Goal: Task Accomplishment & Management: Manage account settings

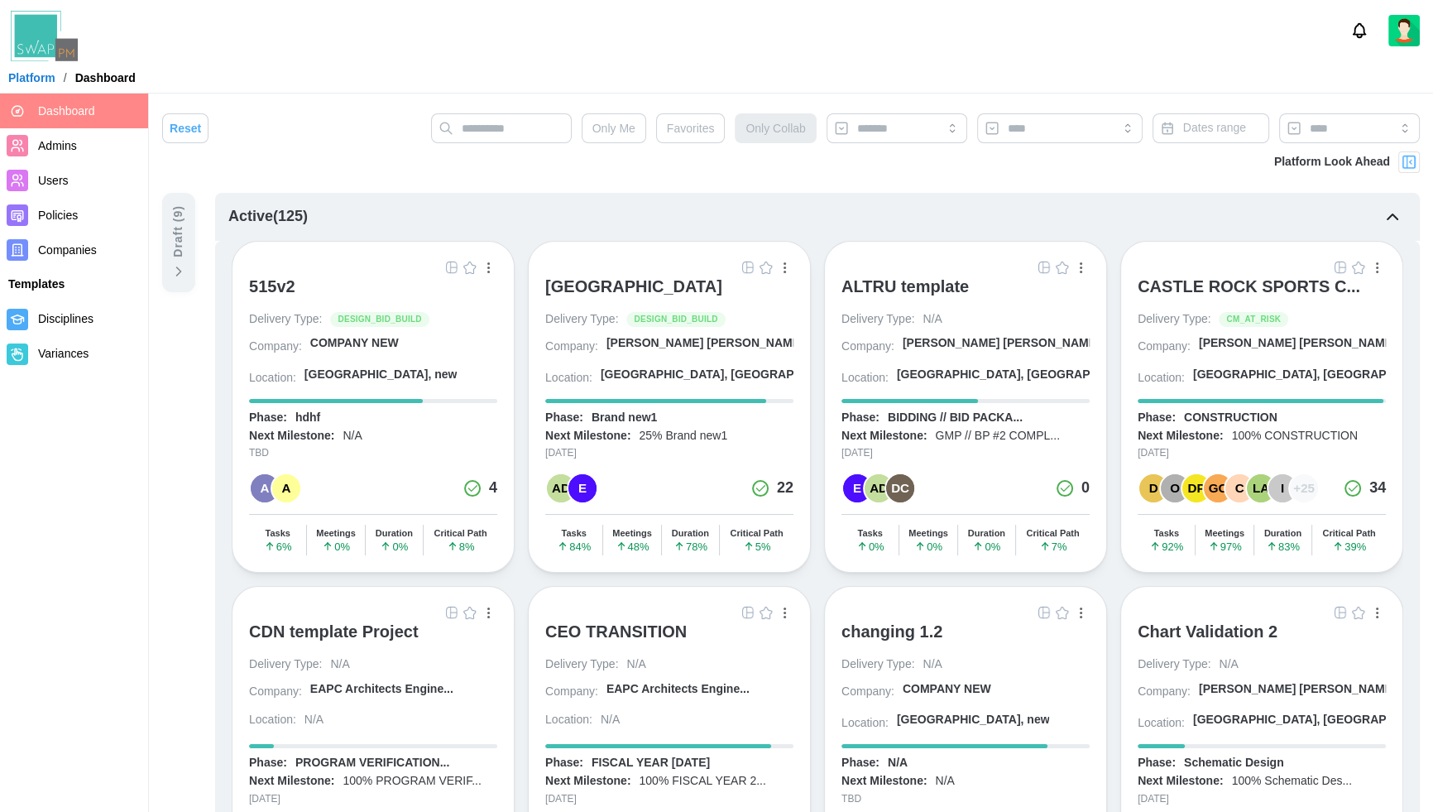
click at [458, 65] on div "Platform / Dashboard" at bounding box center [716, 77] width 1433 height 25
click at [492, 39] on div at bounding box center [716, 30] width 1433 height 61
click at [487, 42] on div at bounding box center [716, 30] width 1433 height 61
click at [80, 241] on span "Companies" at bounding box center [89, 250] width 103 height 21
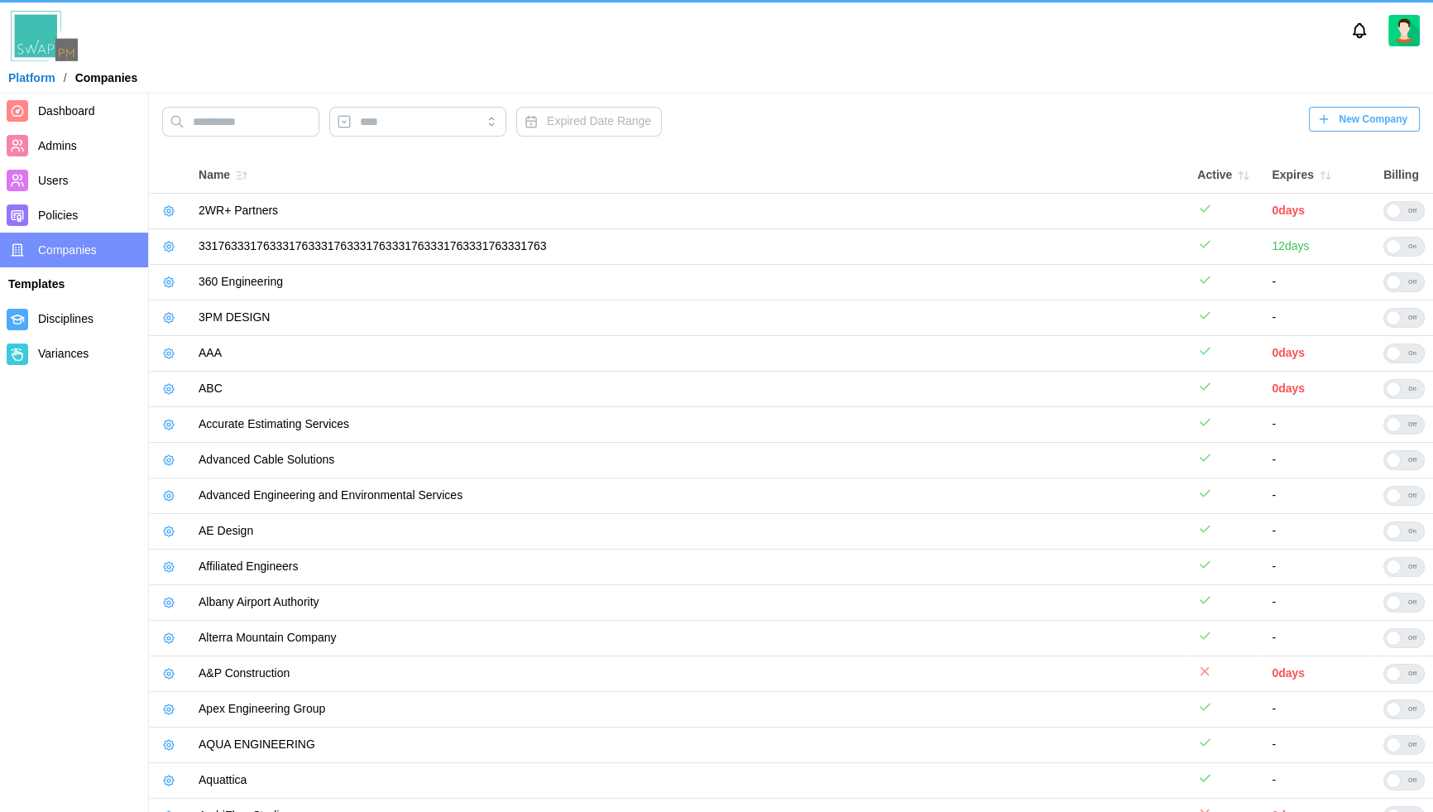
click at [627, 345] on td "AAA" at bounding box center [689, 354] width 999 height 36
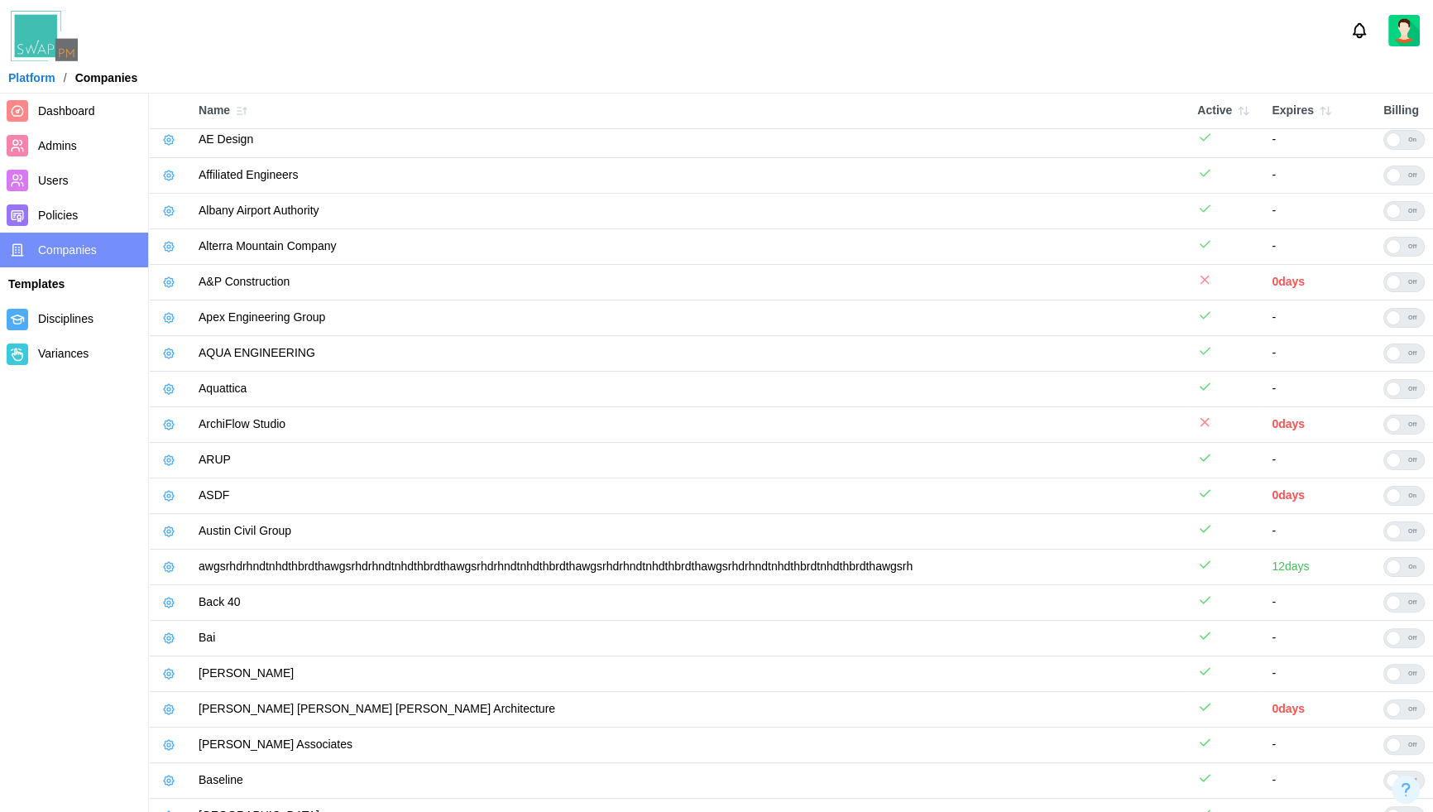
scroll to position [541, 0]
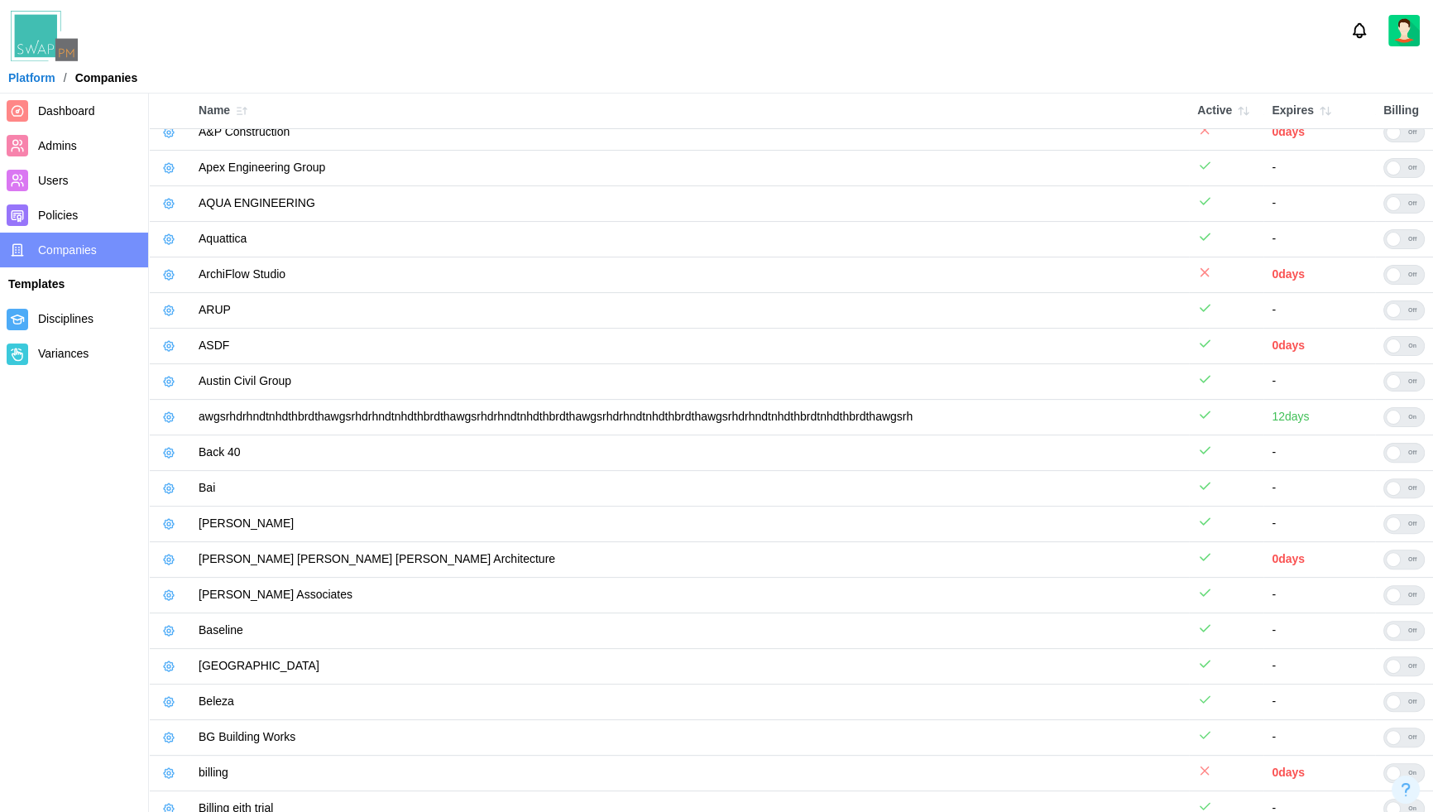
click at [170, 556] on icon "button" at bounding box center [168, 559] width 13 height 13
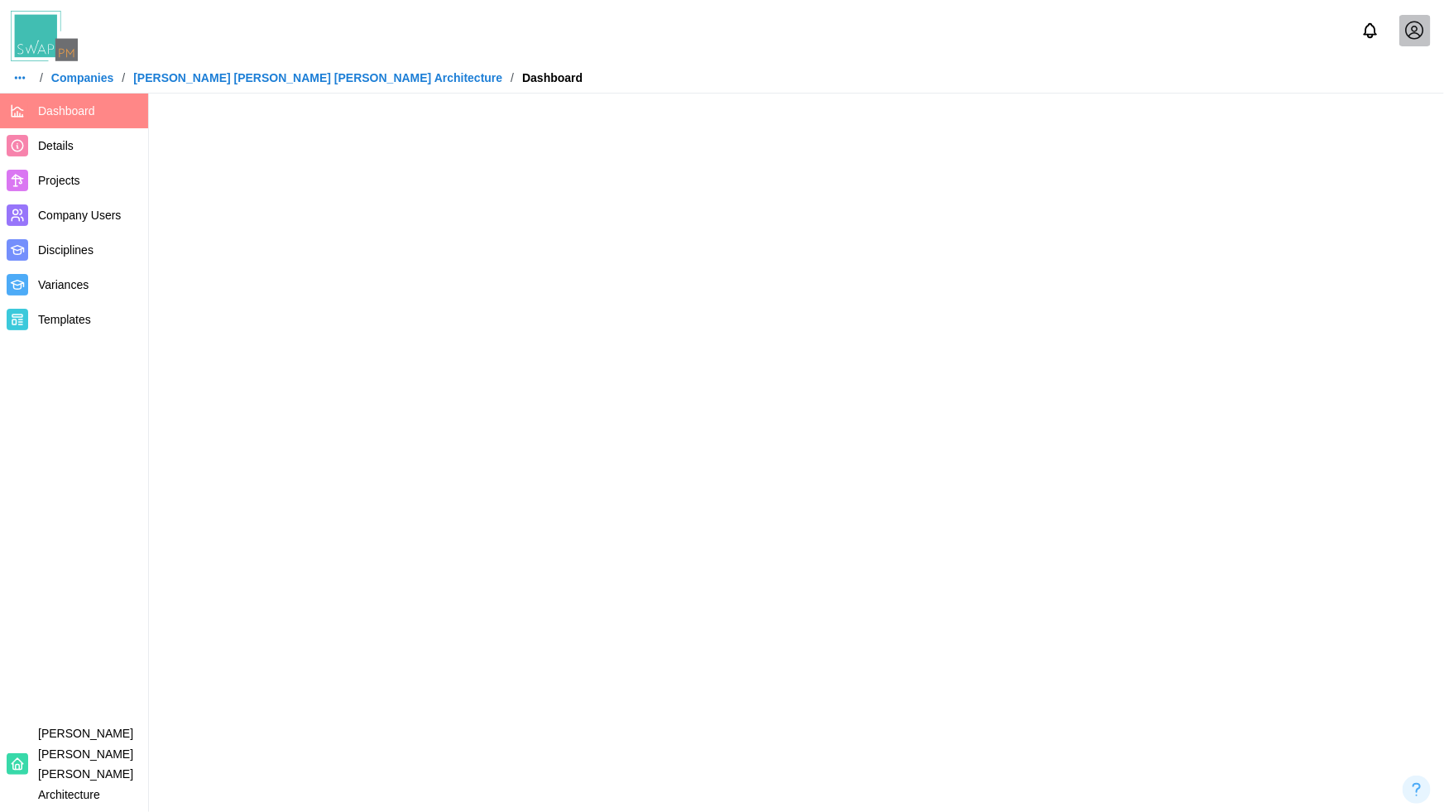
click at [573, 68] on div "/ Companies / Barker Rinker Seacat Architecture / Dashboard" at bounding box center [722, 77] width 1444 height 25
click at [565, 41] on div at bounding box center [722, 30] width 1444 height 61
click at [694, 65] on div "/ Companies / Barker Rinker Seacat Architecture / Dashboard" at bounding box center [722, 77] width 1444 height 25
click at [918, 22] on div at bounding box center [722, 30] width 1444 height 61
click at [656, 50] on div at bounding box center [722, 30] width 1444 height 61
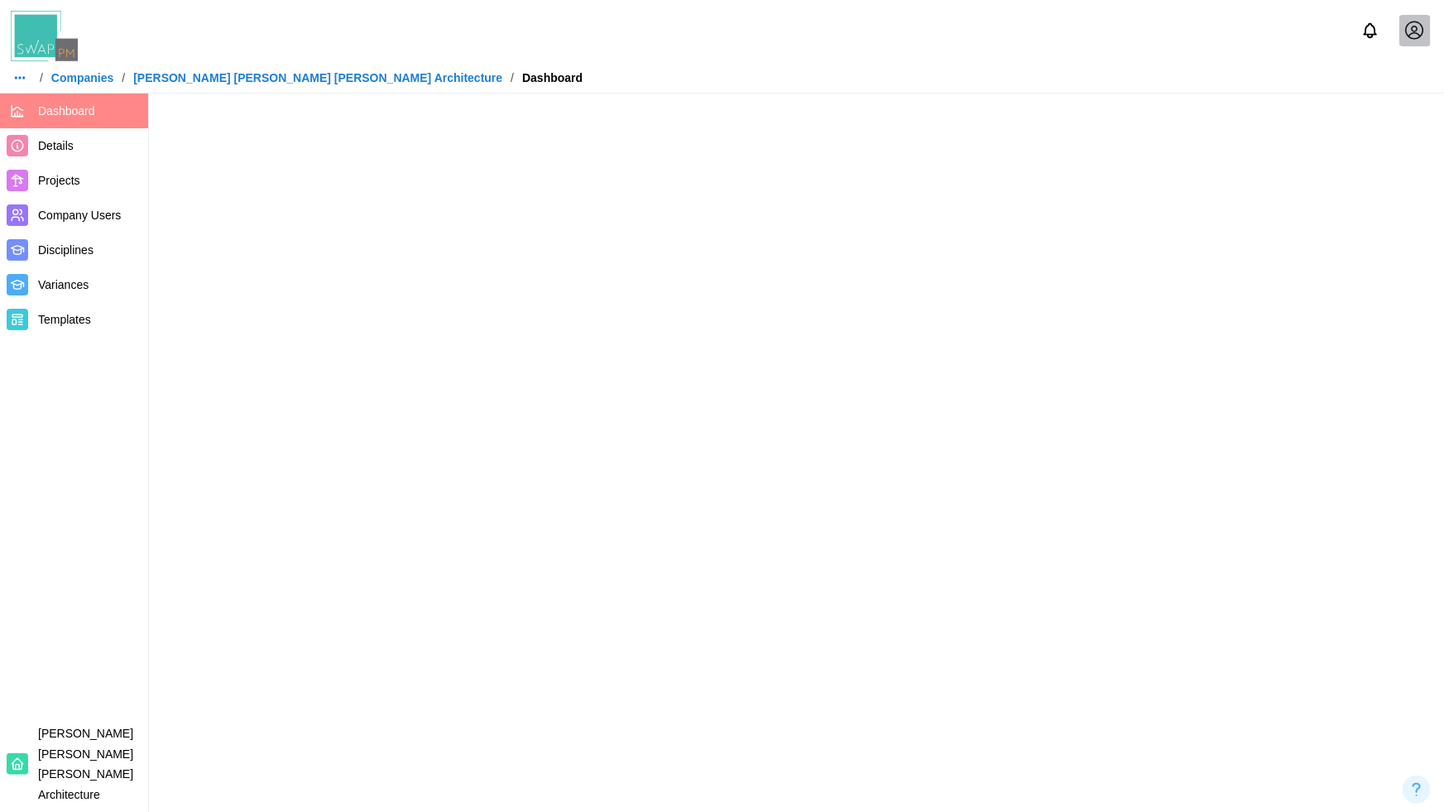
click at [697, 71] on div "/ Companies / Barker Rinker Seacat Architecture / Dashboard" at bounding box center [722, 77] width 1444 height 25
click at [745, 50] on div at bounding box center [722, 30] width 1444 height 61
click at [797, 37] on div at bounding box center [722, 30] width 1444 height 61
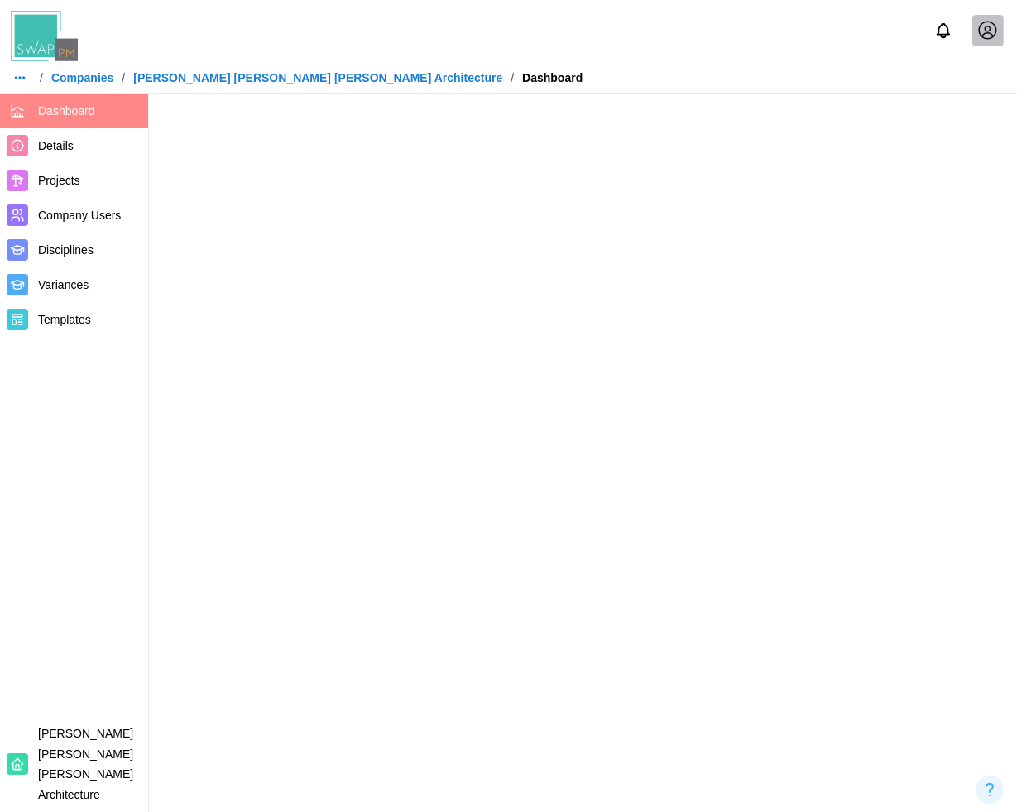
click at [67, 147] on span "Details" at bounding box center [56, 145] width 36 height 13
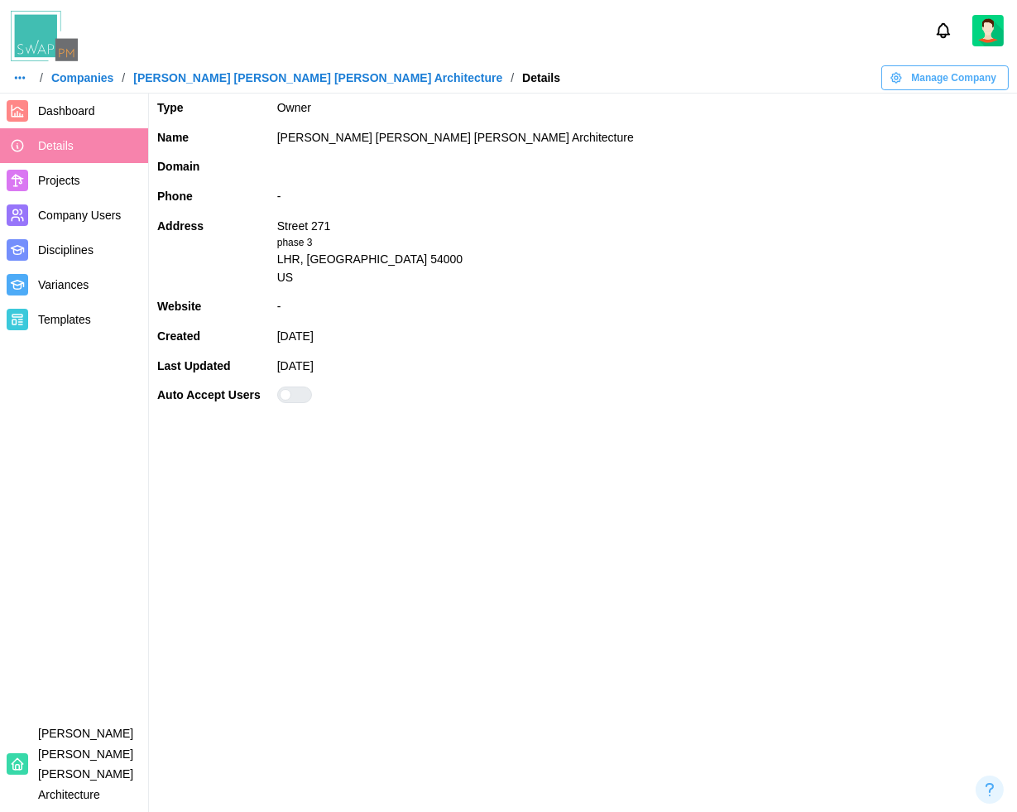
click at [50, 108] on span "Dashboard" at bounding box center [66, 110] width 57 height 13
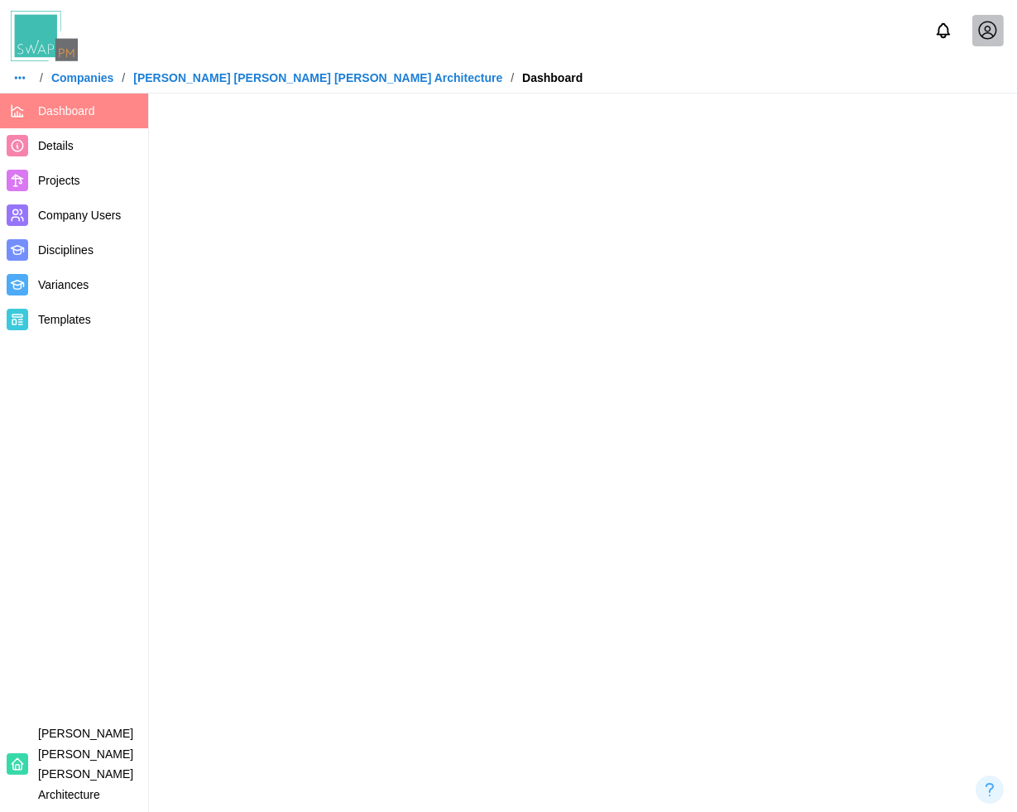
click at [646, 51] on div at bounding box center [508, 30] width 1017 height 61
click at [764, 68] on div "/ Companies / Barker Rinker Seacat Architecture / Dashboard" at bounding box center [508, 77] width 1017 height 25
click at [765, 69] on div "/ Companies / Barker Rinker Seacat Architecture / Dashboard" at bounding box center [508, 77] width 1017 height 25
click at [750, 75] on div "/ Companies / Barker Rinker Seacat Architecture / Dashboard" at bounding box center [508, 77] width 1017 height 25
click at [611, 46] on div at bounding box center [508, 30] width 1017 height 61
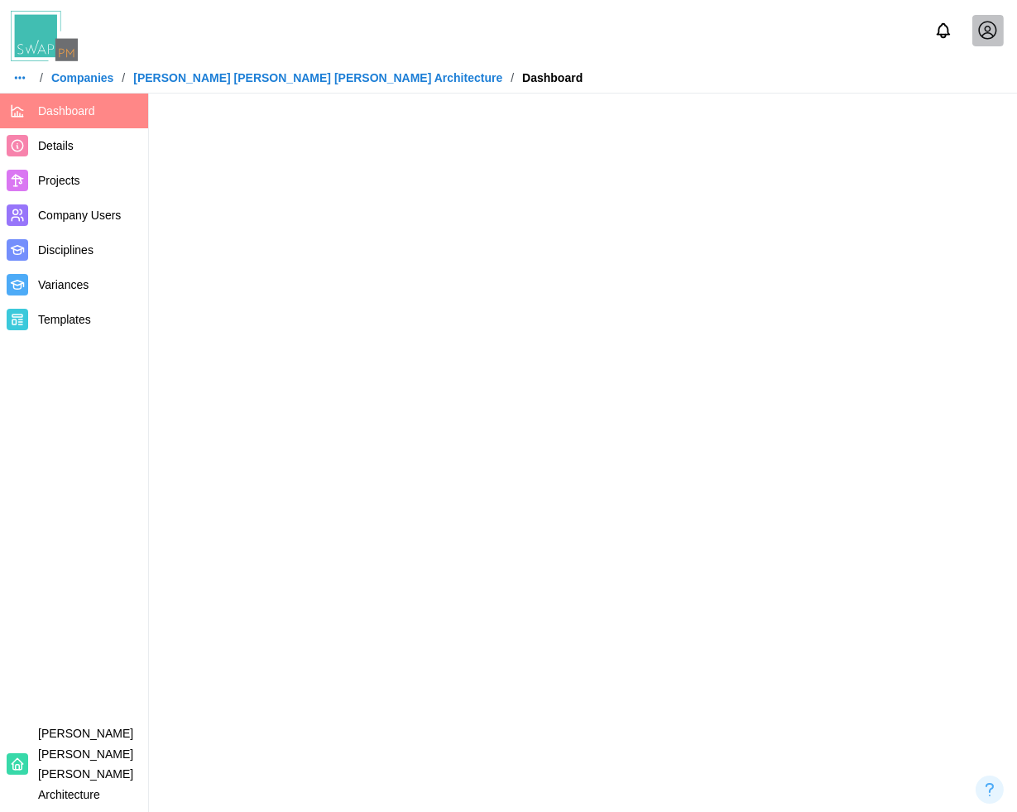
click at [984, 32] on icon at bounding box center [987, 30] width 21 height 21
click at [983, 103] on div "Sign Out" at bounding box center [977, 102] width 51 height 13
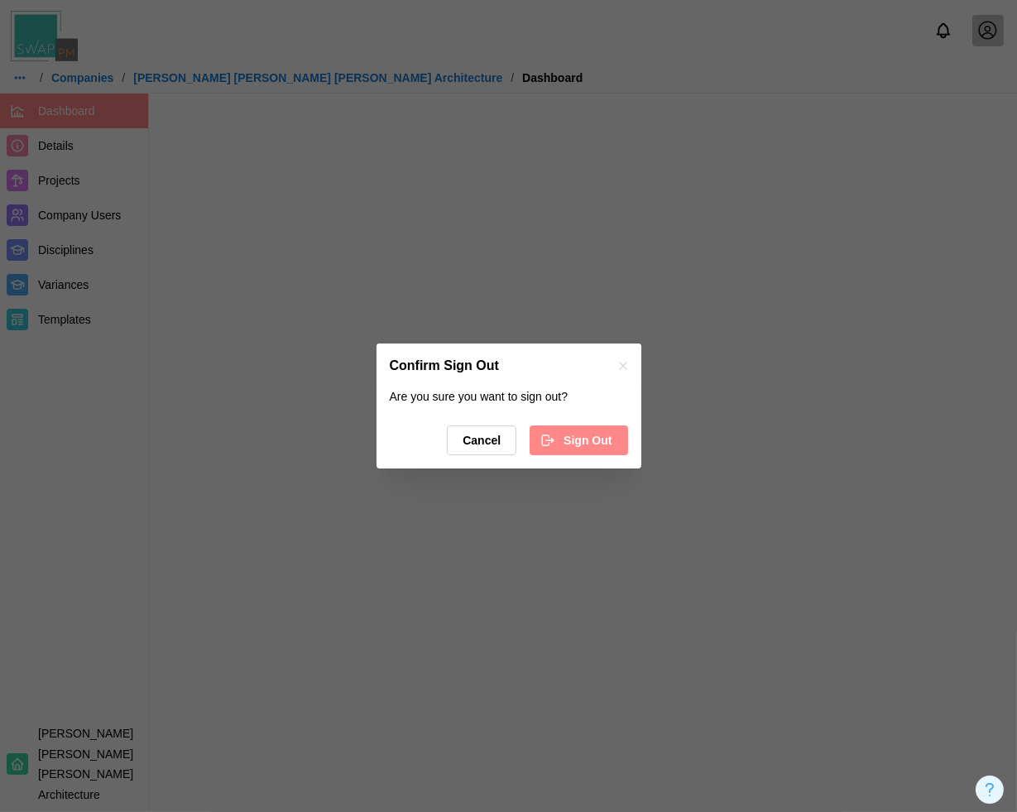
click at [590, 442] on span "Sign Out" at bounding box center [587, 440] width 48 height 28
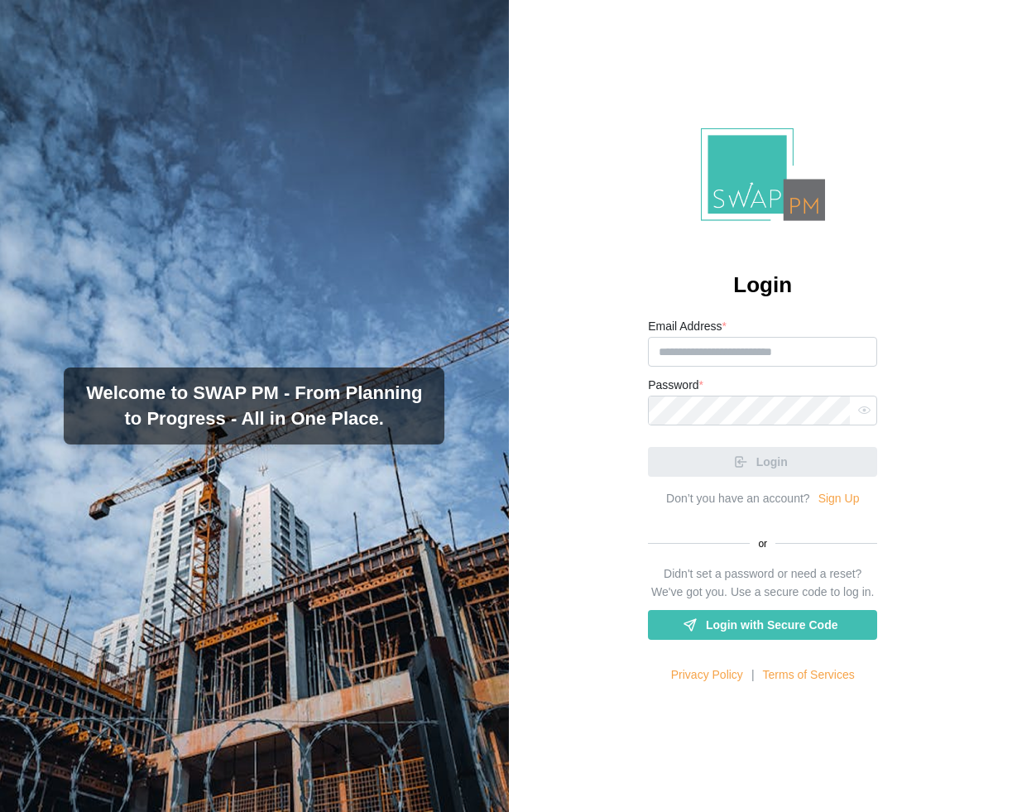
click at [487, 47] on div "Welcome to SWAP PM - From Planning to Progress - All in One Place." at bounding box center [254, 406] width 509 height 812
click at [711, 351] on input "Email Address *" at bounding box center [762, 352] width 229 height 30
click at [741, 352] on input "Email Address *" at bounding box center [762, 352] width 229 height 30
click at [736, 352] on input "Email Address *" at bounding box center [762, 352] width 229 height 30
click at [741, 351] on input "Email Address *" at bounding box center [762, 352] width 229 height 30
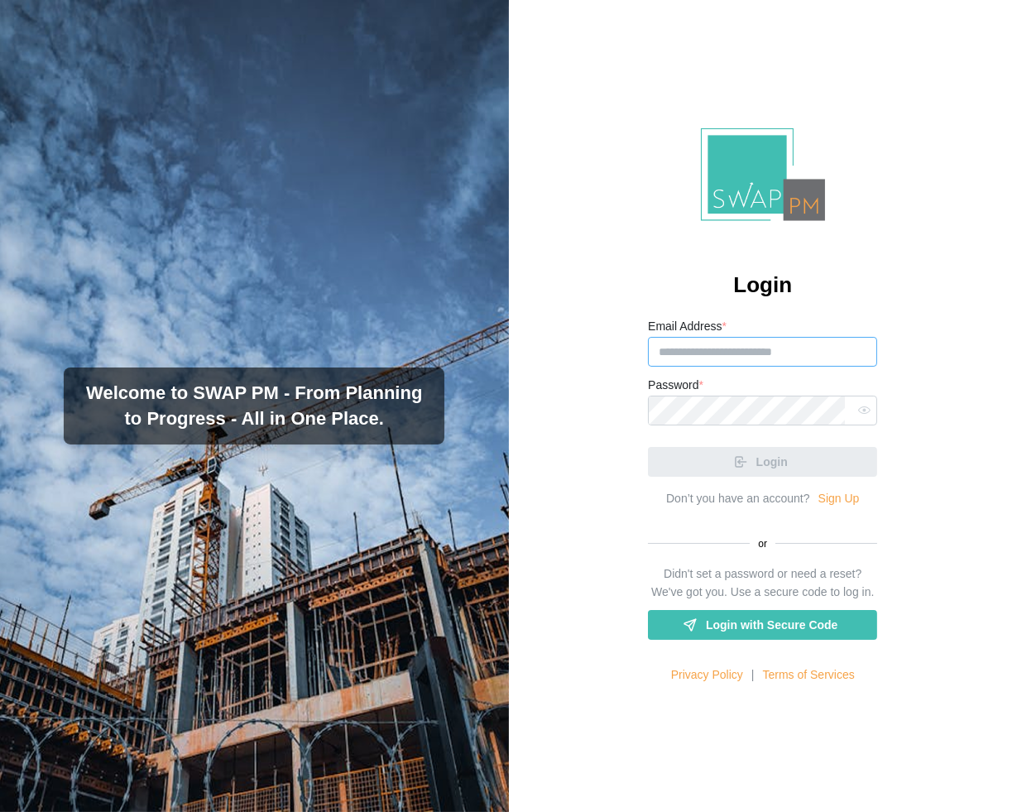
click at [741, 351] on input "Email Address *" at bounding box center [762, 352] width 229 height 30
click at [738, 352] on input "Email Address *" at bounding box center [762, 352] width 229 height 30
click at [763, 352] on input "Email Address *" at bounding box center [762, 352] width 229 height 30
click at [771, 352] on input "Email Address *" at bounding box center [762, 352] width 229 height 30
click at [730, 367] on form "Email Address * Password * Login" at bounding box center [762, 396] width 229 height 161
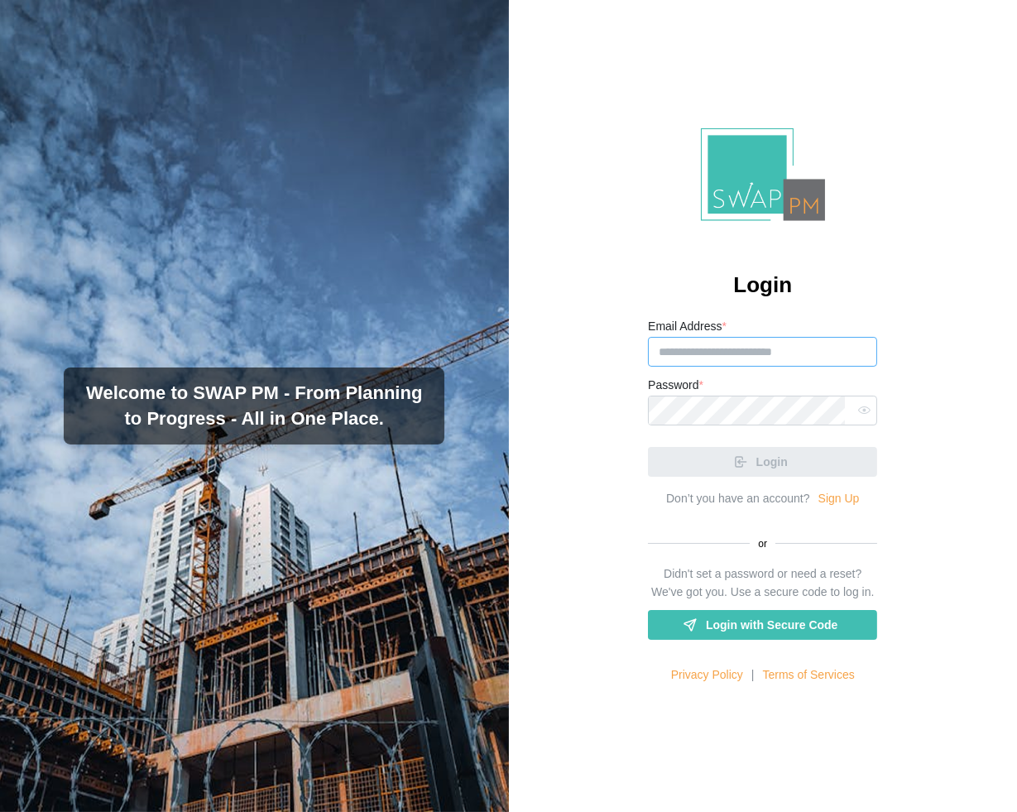
click at [736, 346] on input "Email Address *" at bounding box center [762, 352] width 229 height 30
click at [736, 356] on input "Email Address *" at bounding box center [762, 352] width 229 height 30
click at [709, 349] on input "Email Address *" at bounding box center [762, 352] width 229 height 30
click at [714, 348] on input "Email Address *" at bounding box center [762, 352] width 229 height 30
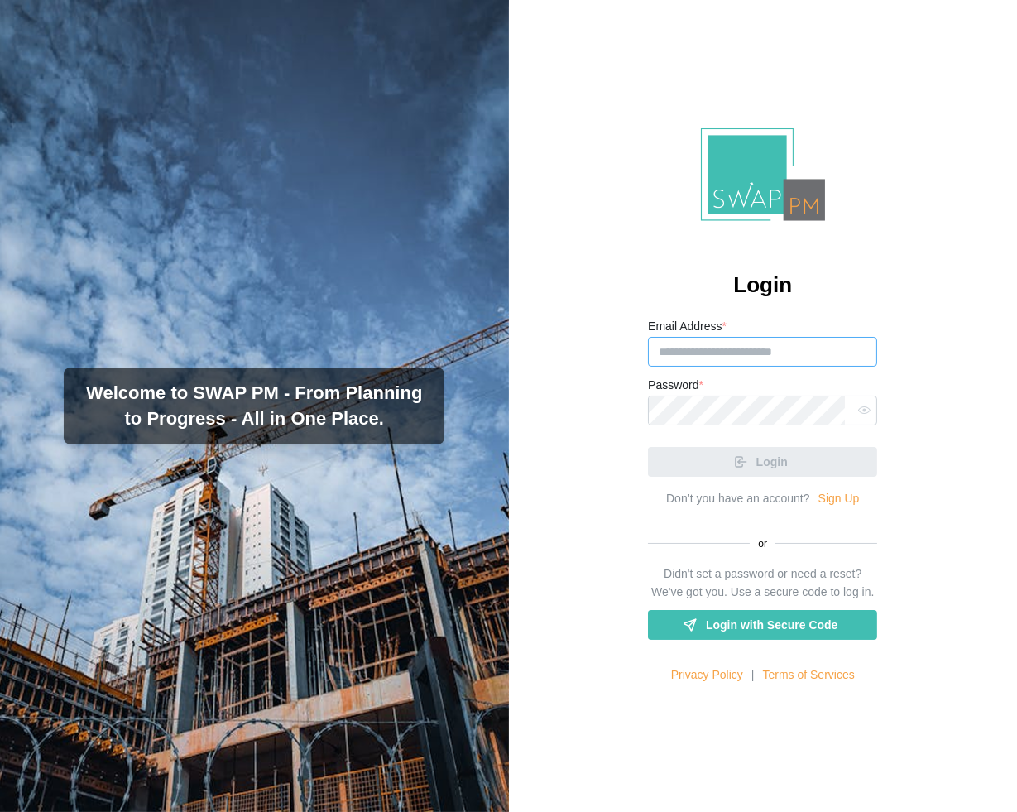
click at [717, 346] on input "Email Address *" at bounding box center [762, 352] width 229 height 30
click at [712, 351] on input "Email Address *" at bounding box center [762, 352] width 229 height 30
type input "**********"
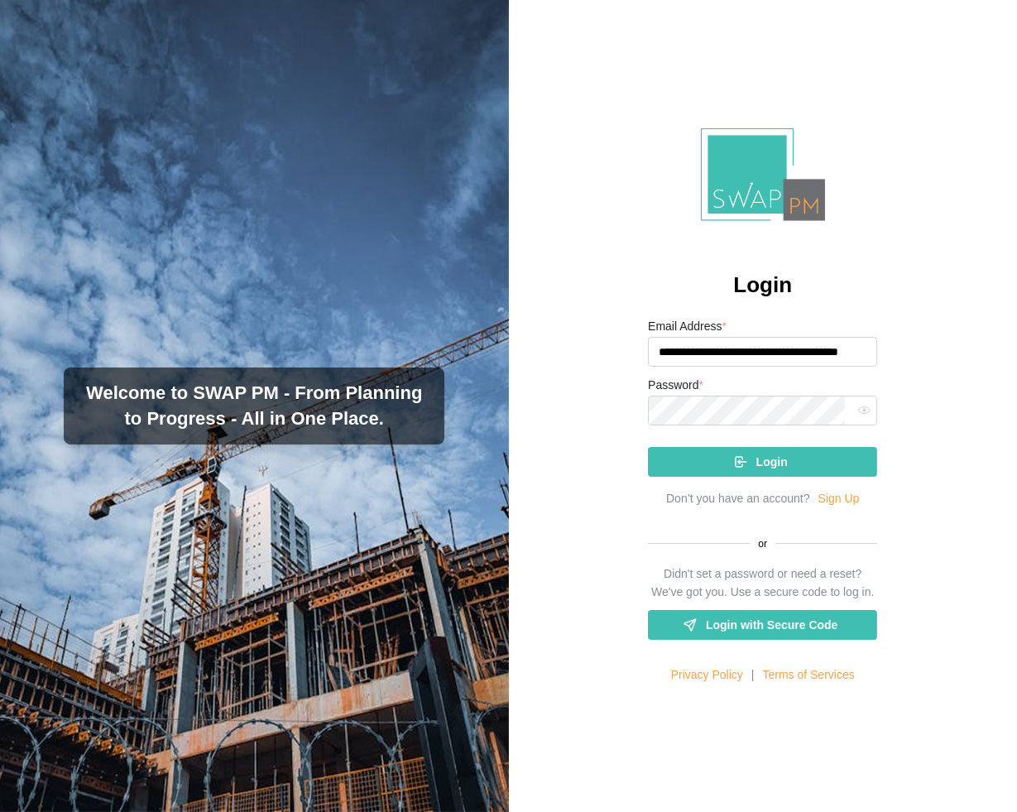
click at [993, 314] on div "**********" at bounding box center [763, 406] width 509 height 812
click at [745, 473] on div "Login" at bounding box center [760, 462] width 203 height 28
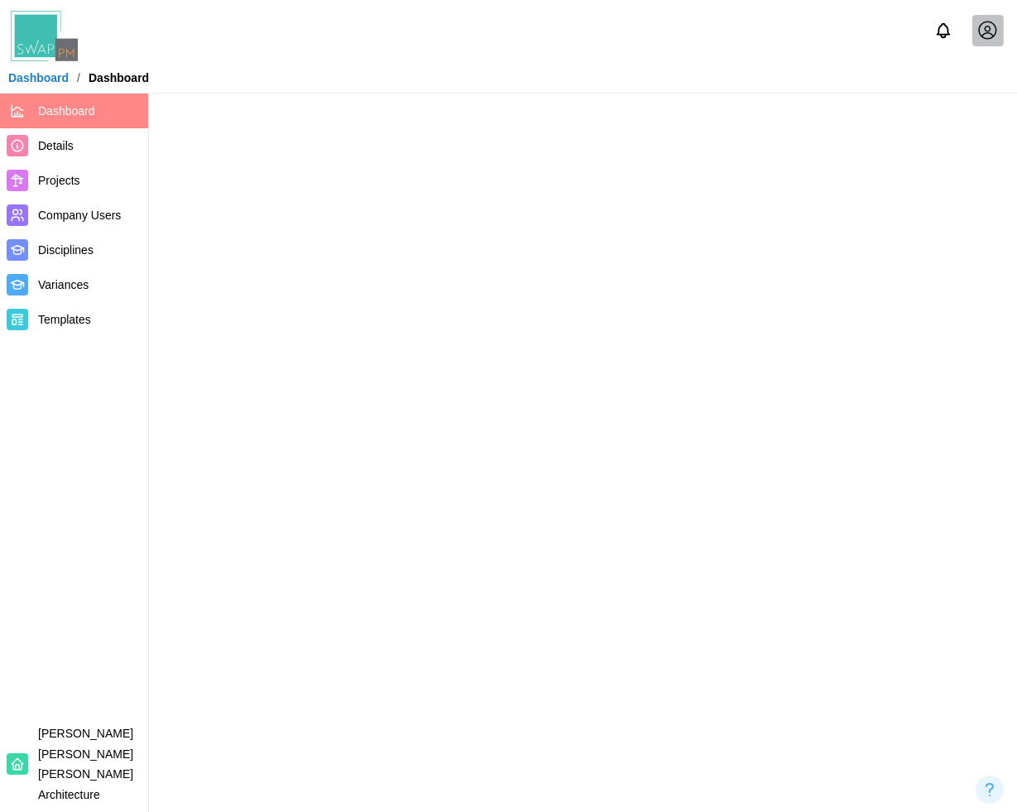
click at [587, 60] on div at bounding box center [508, 30] width 1017 height 61
click at [757, 419] on main at bounding box center [508, 406] width 1017 height 812
click at [664, 201] on main at bounding box center [508, 406] width 1017 height 812
click at [626, 277] on main at bounding box center [508, 406] width 1017 height 812
click at [571, 48] on div at bounding box center [508, 30] width 1017 height 61
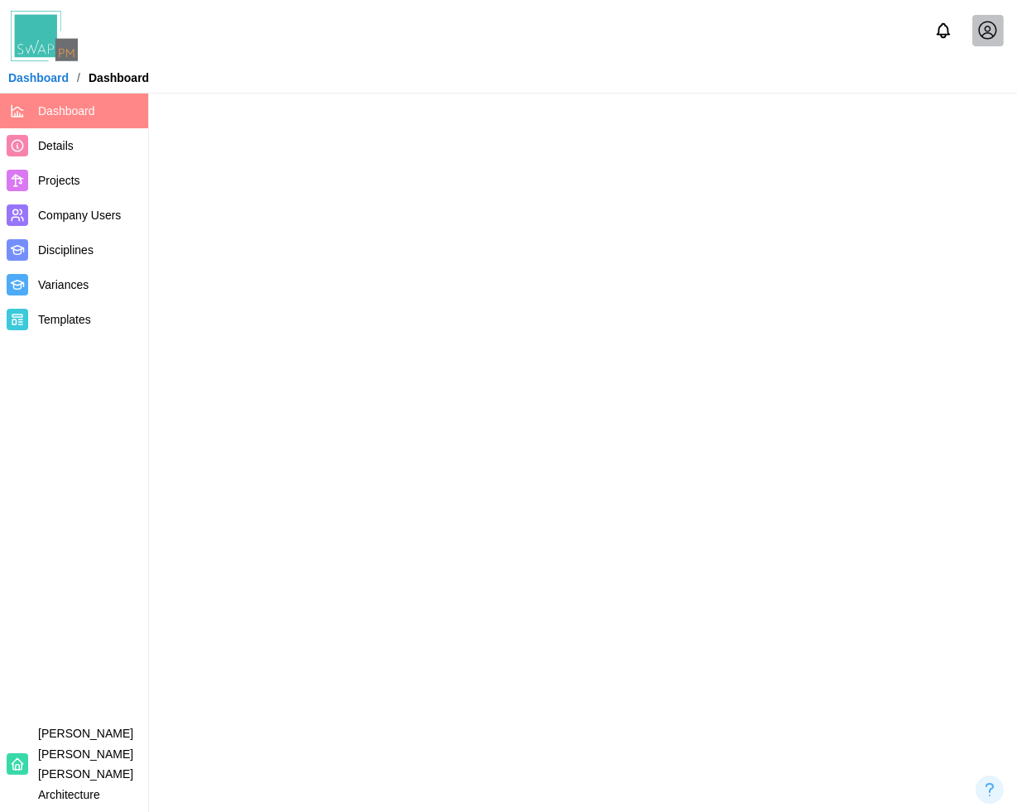
click at [981, 21] on icon at bounding box center [987, 30] width 21 height 21
click at [981, 29] on icon at bounding box center [987, 30] width 21 height 21
click at [961, 65] on div "My Profile" at bounding box center [977, 70] width 51 height 18
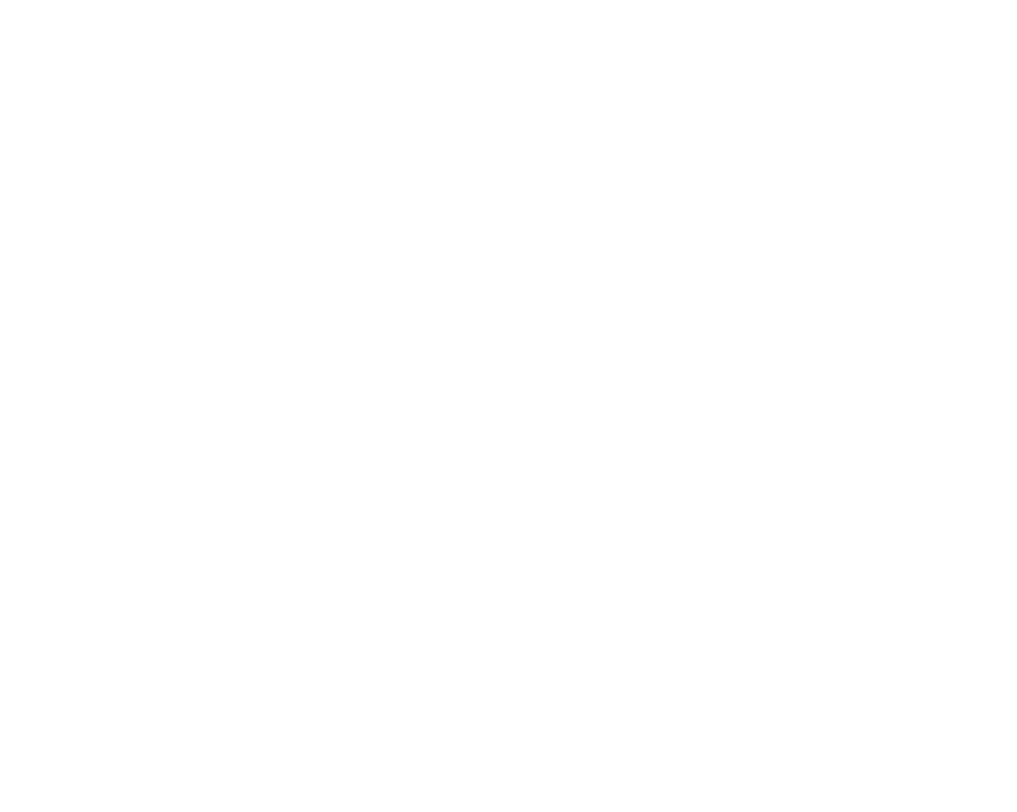
click at [495, 7] on html "/profile" at bounding box center [508, 3] width 1017 height 7
click at [312, 7] on html "/profile" at bounding box center [508, 3] width 1017 height 7
click at [343, 7] on html "/Fvn96G0Z" at bounding box center [508, 3] width 1017 height 7
click at [313, 7] on html "/Fvn96G0Z" at bounding box center [508, 3] width 1017 height 7
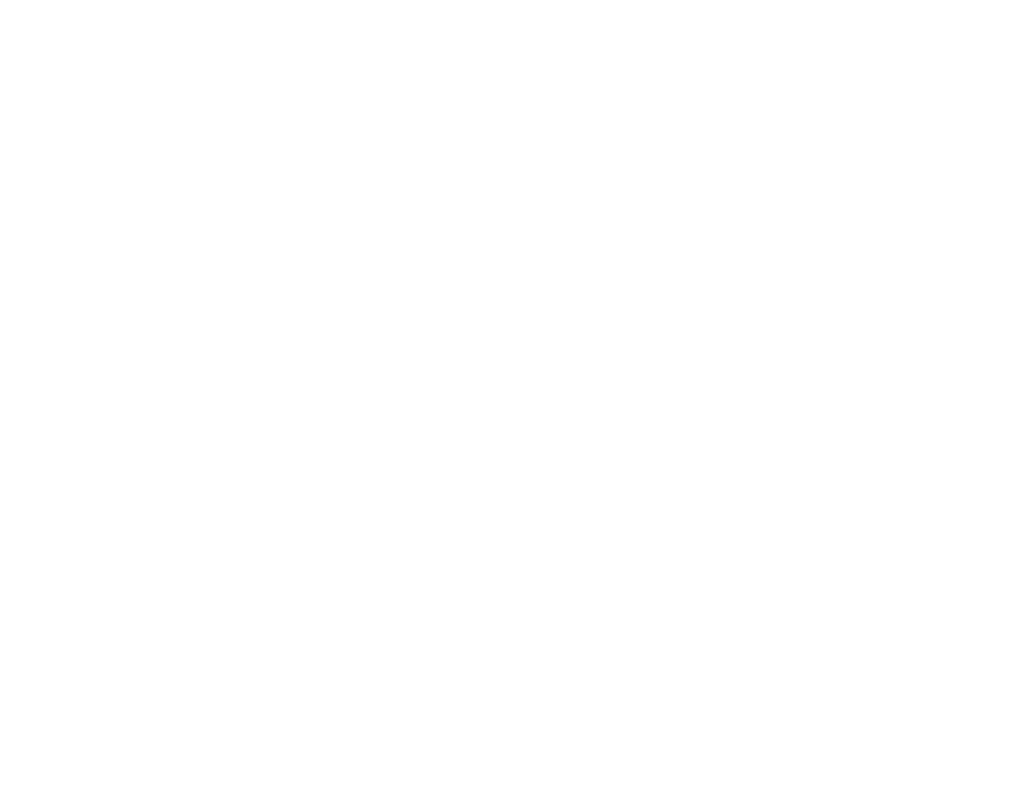
click at [784, 7] on html "/Fvn96G0Z" at bounding box center [508, 3] width 1017 height 7
click at [661, 7] on html "/Fvn96G0Z" at bounding box center [508, 3] width 1017 height 7
click at [295, 7] on html "/Fvn96G0Z" at bounding box center [508, 3] width 1017 height 7
